Goal: Task Accomplishment & Management: Use online tool/utility

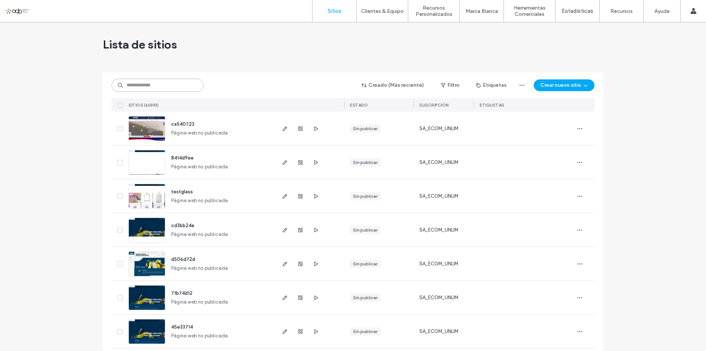
click at [165, 86] on input at bounding box center [157, 85] width 92 height 13
paste input "**********"
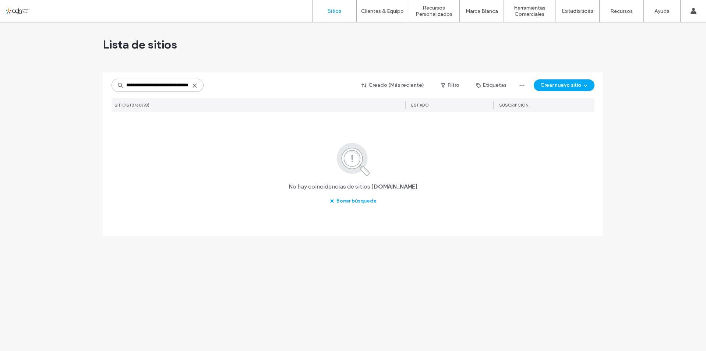
scroll to position [0, 61]
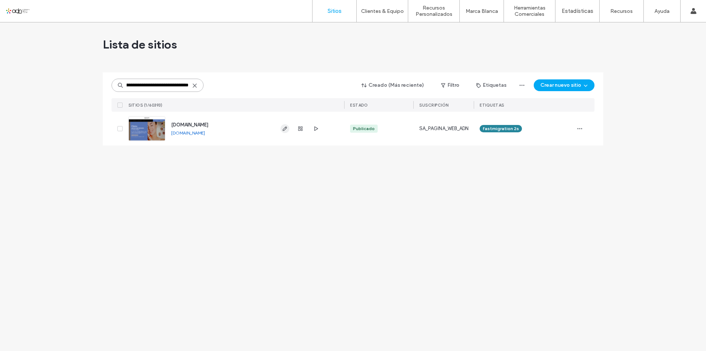
type input "**********"
click at [284, 128] on icon "button" at bounding box center [285, 129] width 6 height 6
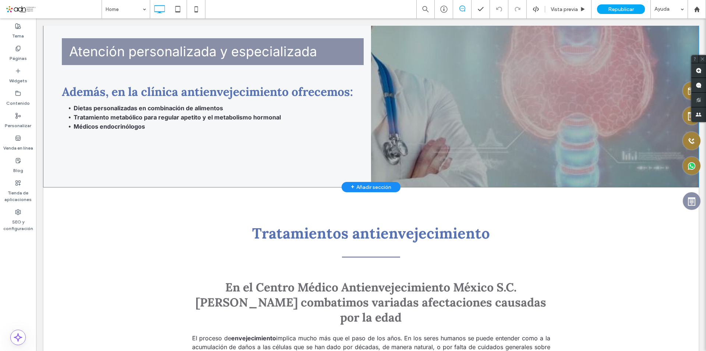
scroll to position [1067, 0]
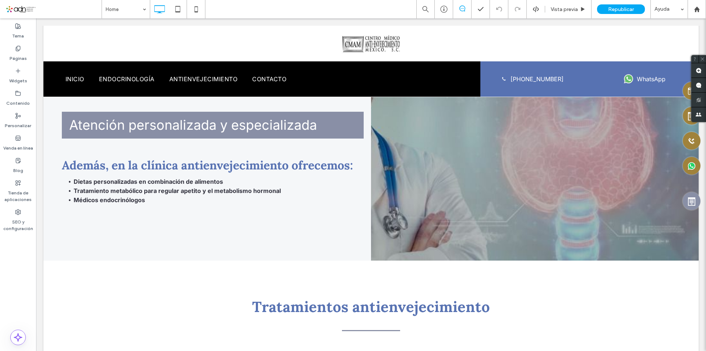
click at [21, 8] on span at bounding box center [54, 9] width 96 height 15
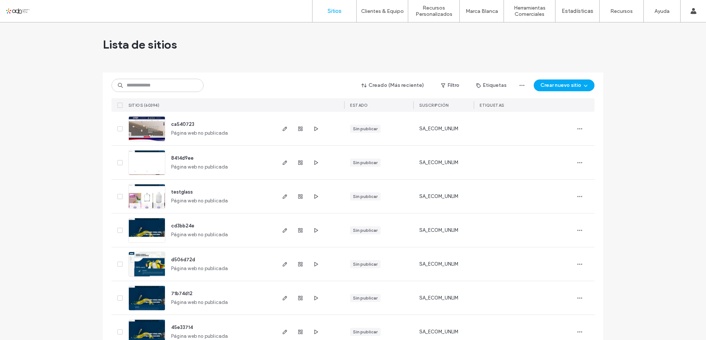
click at [18, 10] on div at bounding box center [48, 11] width 84 height 12
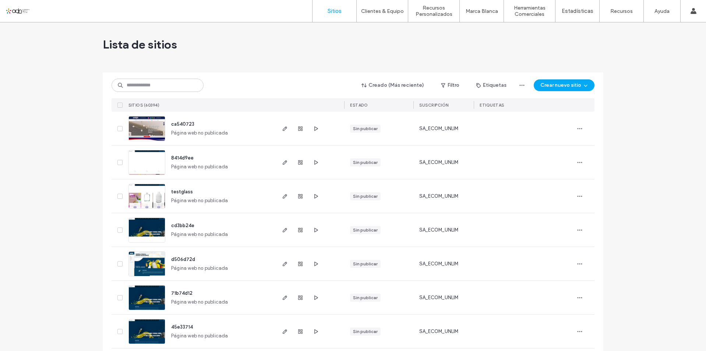
click at [268, 48] on div "Lista de sitios" at bounding box center [353, 44] width 500 height 44
click at [131, 89] on input at bounding box center [157, 85] width 92 height 13
paste input "**********"
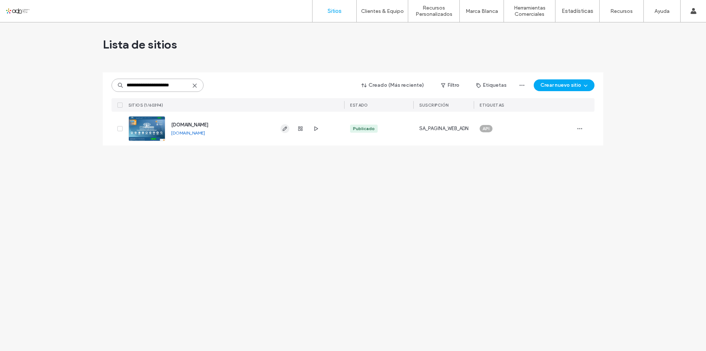
type input "**********"
click at [285, 130] on use "button" at bounding box center [285, 129] width 4 height 4
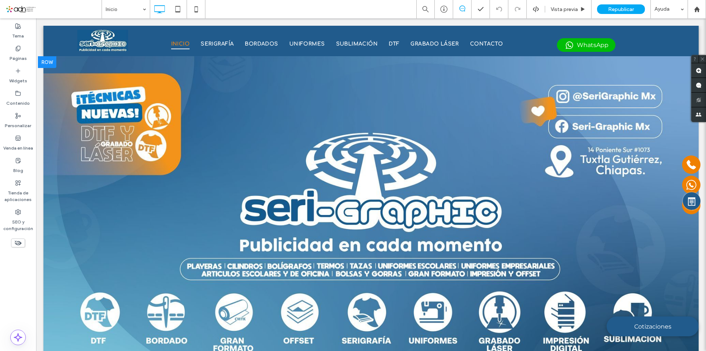
click at [54, 63] on div at bounding box center [47, 62] width 18 height 12
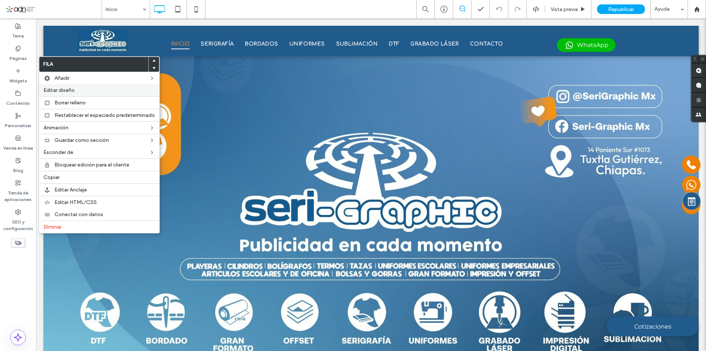
click at [61, 89] on span "Editar diseño" at bounding box center [58, 90] width 31 height 6
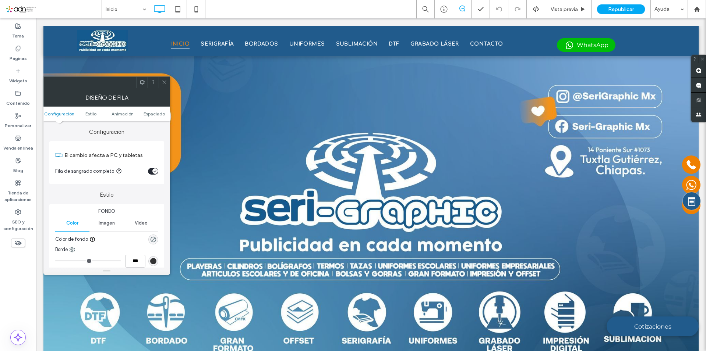
click at [106, 224] on span "Imagen" at bounding box center [107, 223] width 16 height 6
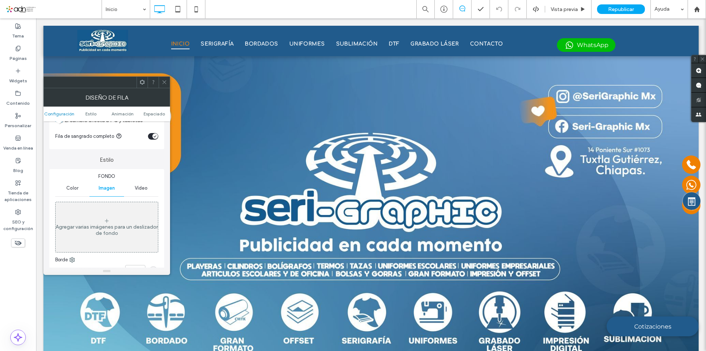
scroll to position [74, 0]
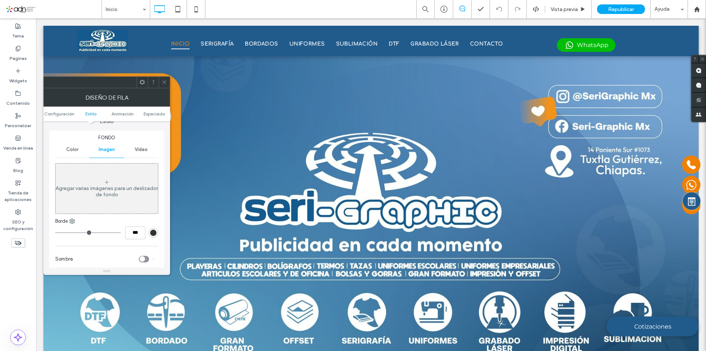
click at [106, 187] on div "Agregar varias imágenes para un deslizador de fondo" at bounding box center [107, 191] width 102 height 13
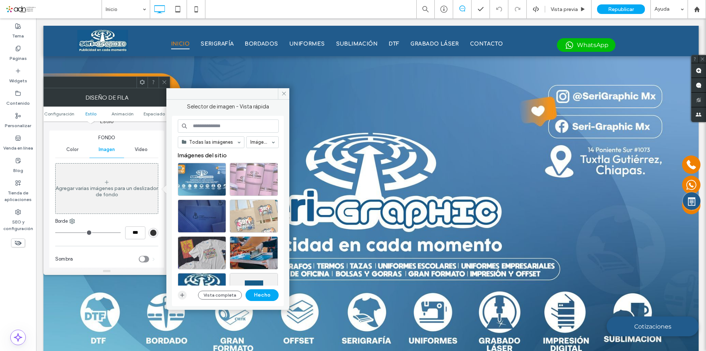
click at [183, 297] on icon "button" at bounding box center [182, 295] width 6 height 6
click at [69, 177] on div "Agregar varias imágenes para un deslizador de fondo" at bounding box center [107, 188] width 102 height 49
click at [117, 190] on div "Agregar varias imágenes para un deslizador de fondo" at bounding box center [107, 191] width 102 height 13
click at [182, 295] on use "button" at bounding box center [182, 295] width 4 height 4
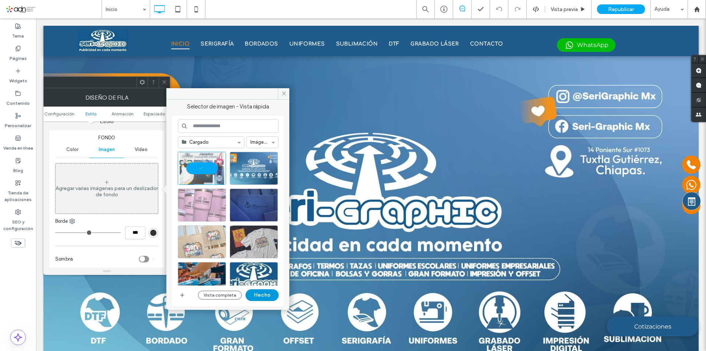
click at [262, 298] on button "Hecho" at bounding box center [261, 296] width 33 height 12
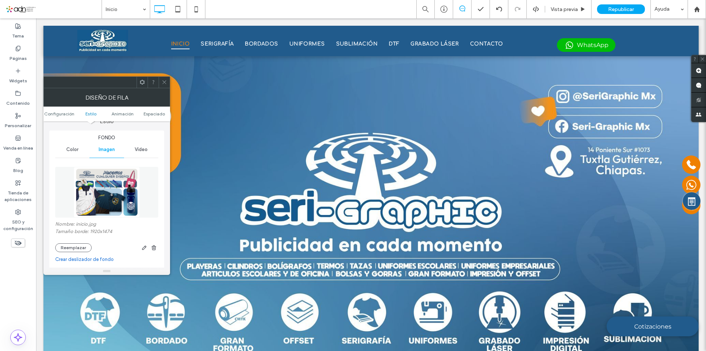
click at [165, 81] on icon at bounding box center [164, 82] width 6 height 6
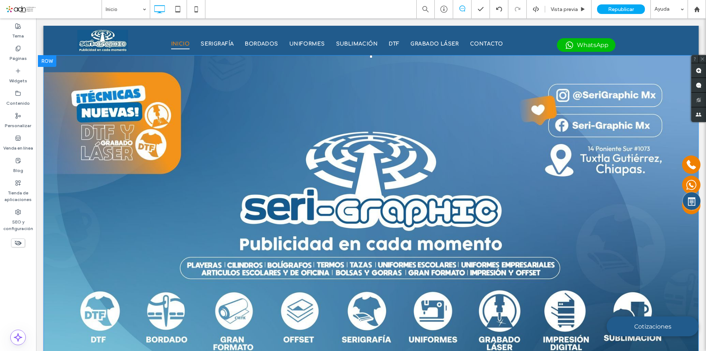
scroll to position [0, 0]
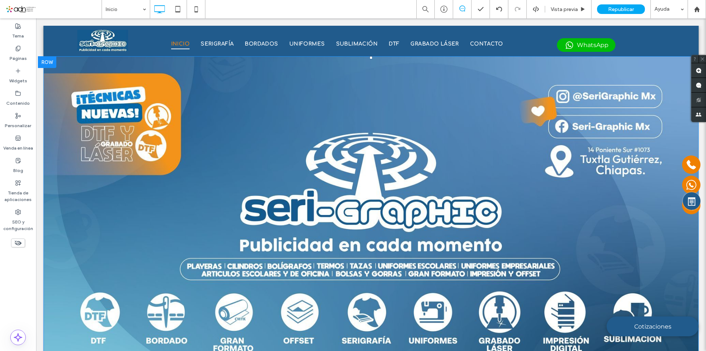
click at [232, 177] on img at bounding box center [370, 240] width 655 height 368
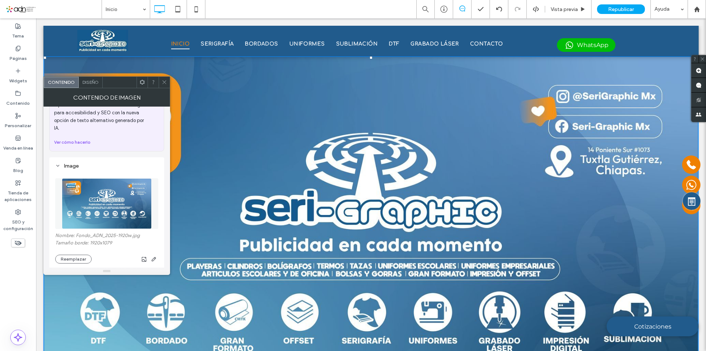
scroll to position [74, 0]
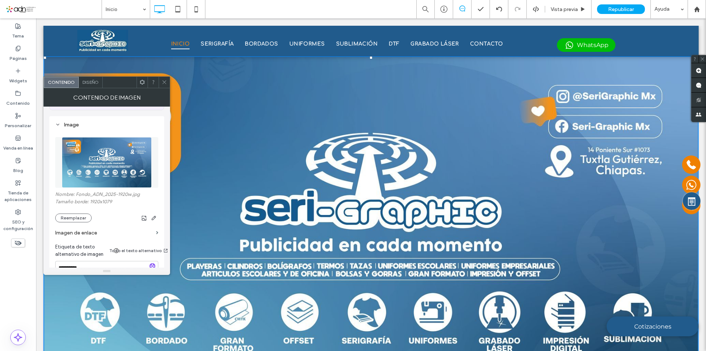
click at [161, 88] on div at bounding box center [164, 82] width 11 height 11
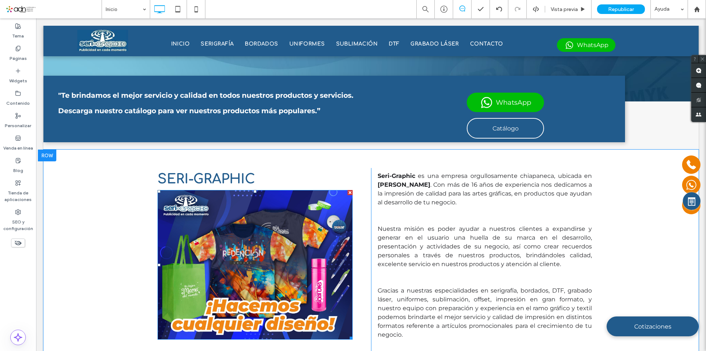
scroll to position [368, 0]
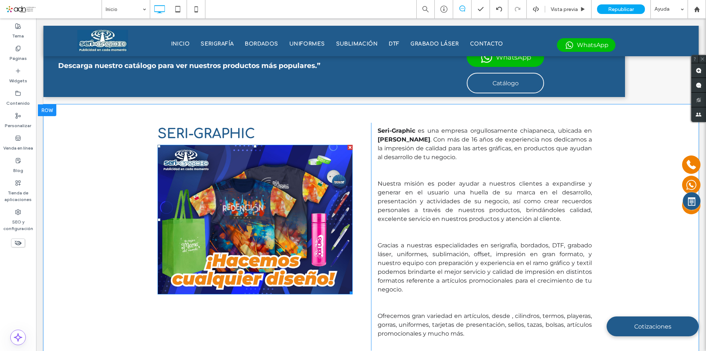
click at [276, 213] on img at bounding box center [254, 220] width 195 height 150
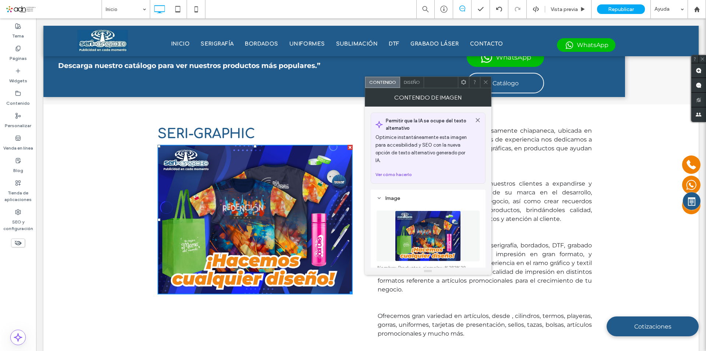
click at [276, 213] on img at bounding box center [254, 220] width 195 height 150
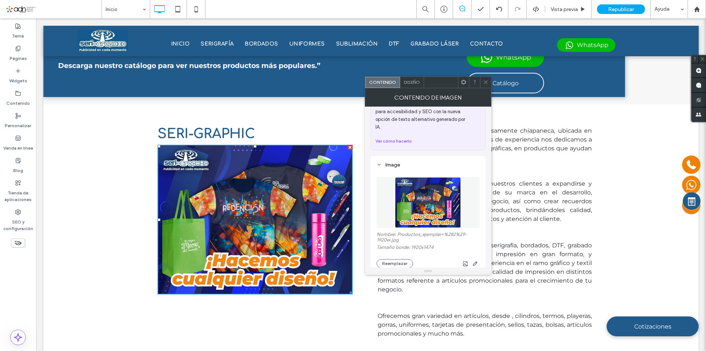
scroll to position [110, 0]
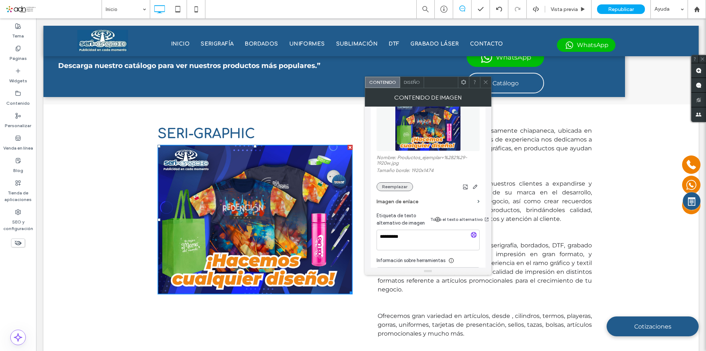
click at [397, 182] on button "Reemplazar" at bounding box center [394, 186] width 36 height 9
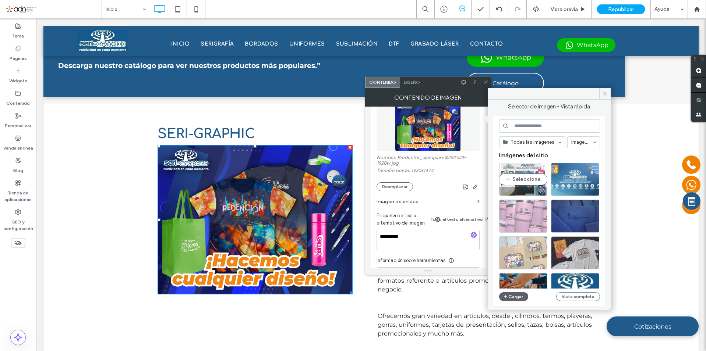
click at [530, 178] on div "Seleccione" at bounding box center [523, 179] width 48 height 33
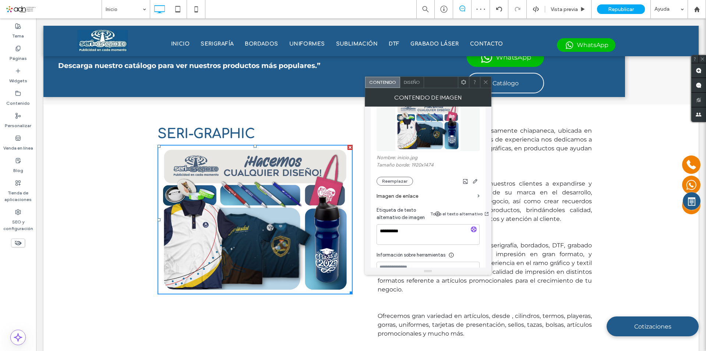
click at [483, 79] on icon at bounding box center [486, 82] width 6 height 6
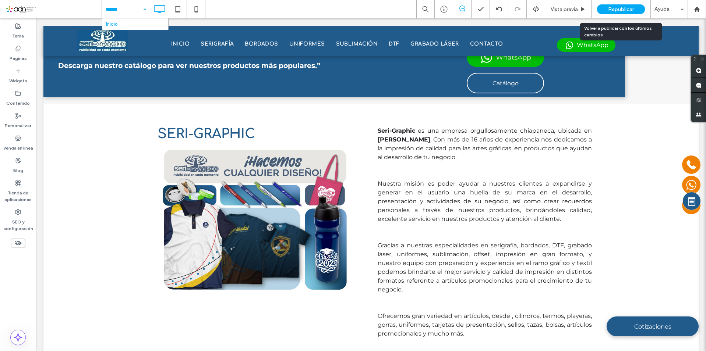
click at [626, 9] on span "Republicar" at bounding box center [621, 9] width 26 height 6
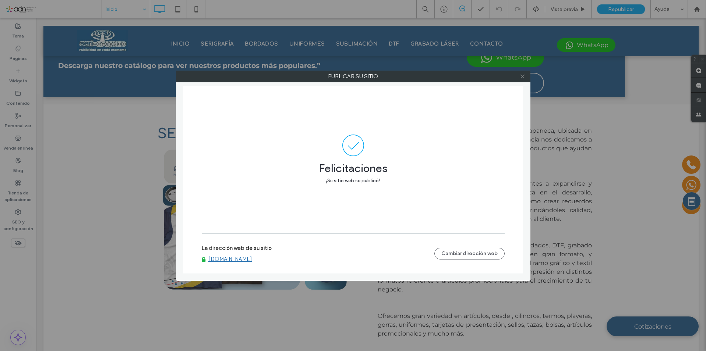
click at [523, 75] on icon at bounding box center [522, 77] width 6 height 6
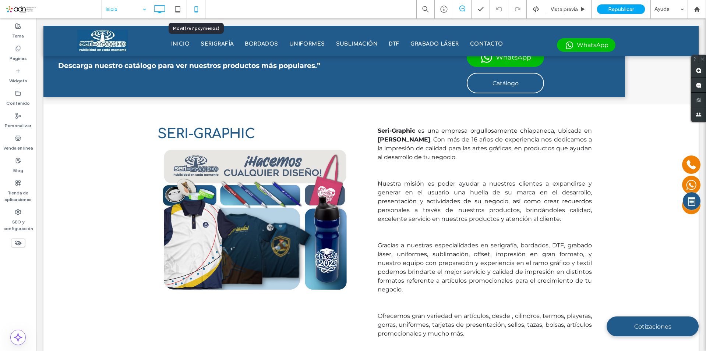
click at [194, 9] on icon at bounding box center [196, 9] width 15 height 15
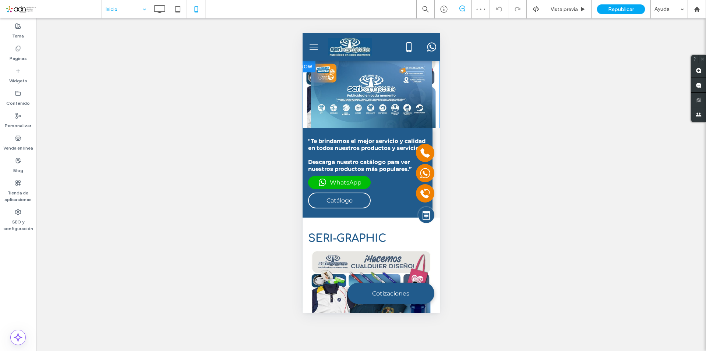
scroll to position [0, 0]
click at [430, 109] on div "Click To Paste" at bounding box center [370, 95] width 137 height 68
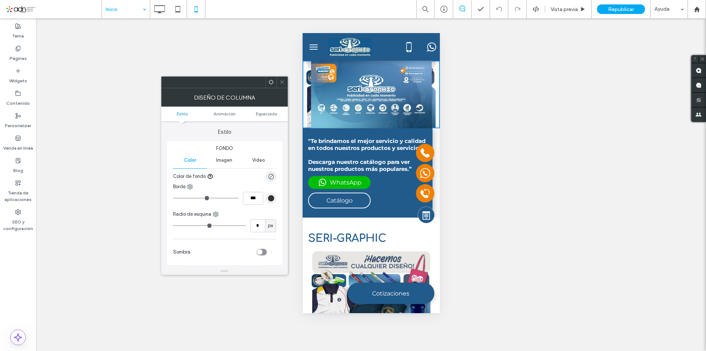
click at [221, 160] on span "Imagen" at bounding box center [224, 160] width 16 height 6
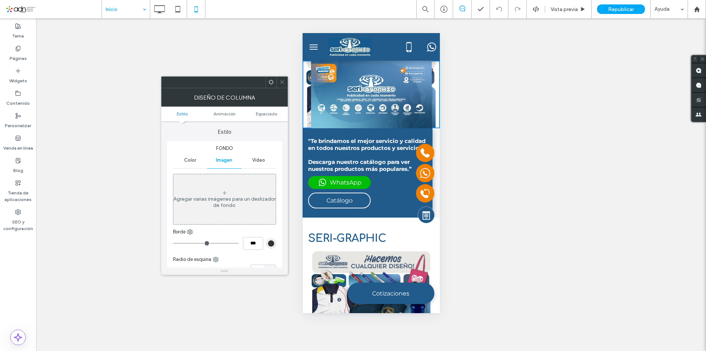
click at [329, 98] on img at bounding box center [370, 95] width 121 height 68
click at [428, 121] on div "Click To Paste" at bounding box center [370, 95] width 137 height 68
click at [282, 81] on icon at bounding box center [282, 82] width 6 height 6
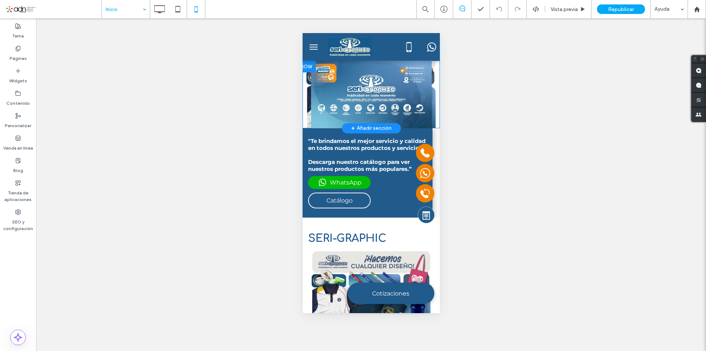
click at [306, 68] on div at bounding box center [305, 67] width 18 height 12
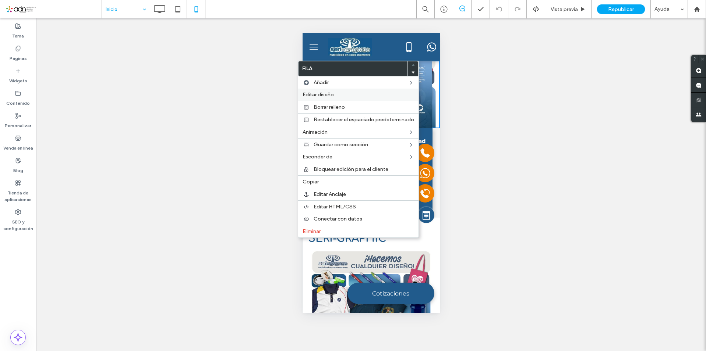
click at [327, 97] on span "Editar diseño" at bounding box center [317, 95] width 31 height 6
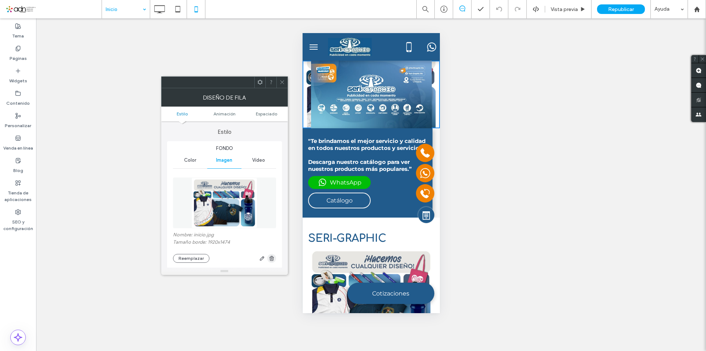
click at [272, 258] on icon "button" at bounding box center [272, 259] width 6 height 6
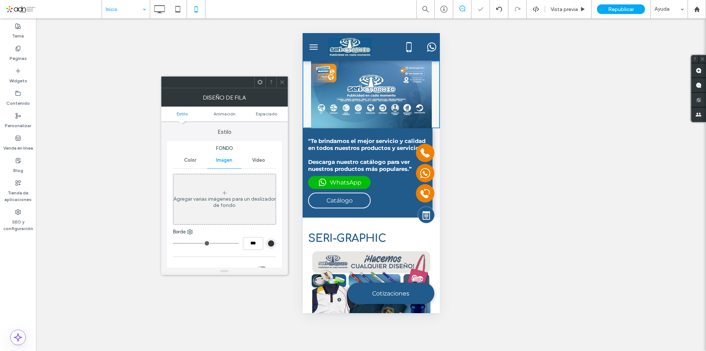
click at [281, 81] on icon at bounding box center [282, 82] width 6 height 6
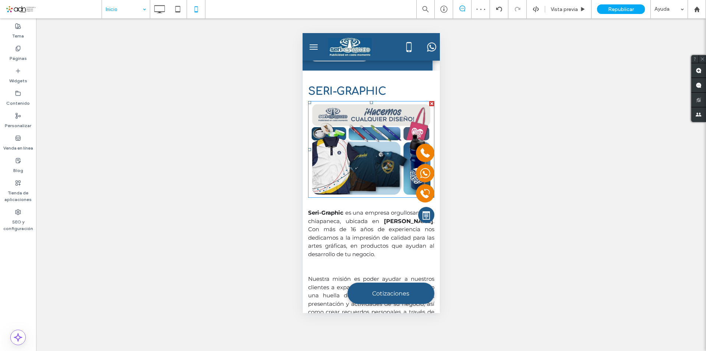
scroll to position [74, 0]
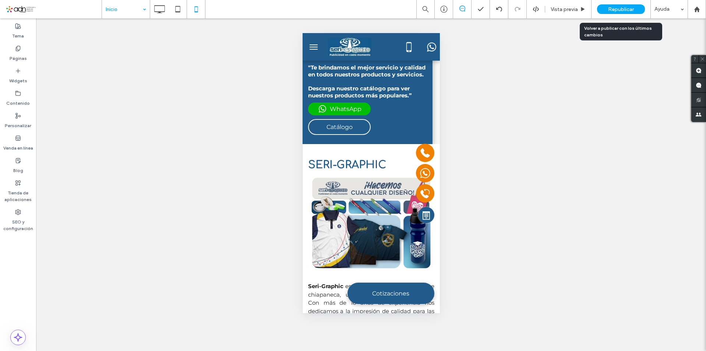
click at [630, 10] on span "Republicar" at bounding box center [621, 9] width 26 height 6
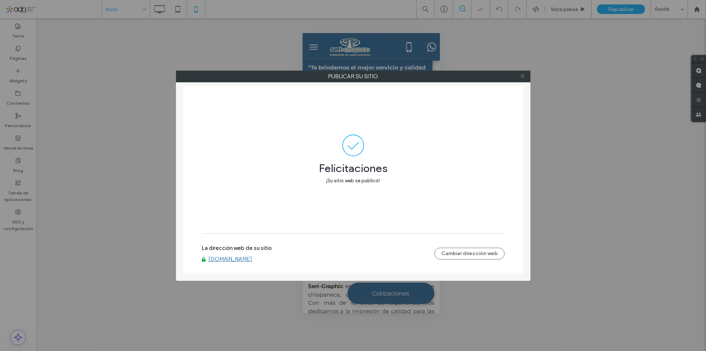
click at [520, 75] on icon at bounding box center [522, 77] width 6 height 6
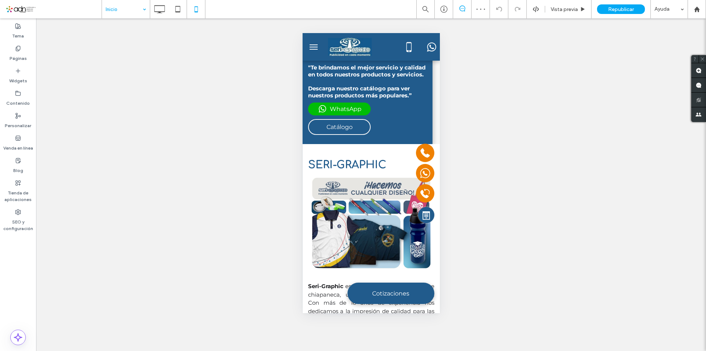
click at [1, 13] on div "Inicio Vista previa Republicar Ayuda" at bounding box center [353, 9] width 706 height 18
click at [20, 11] on span at bounding box center [54, 9] width 96 height 15
